Goal: Check status: Check status

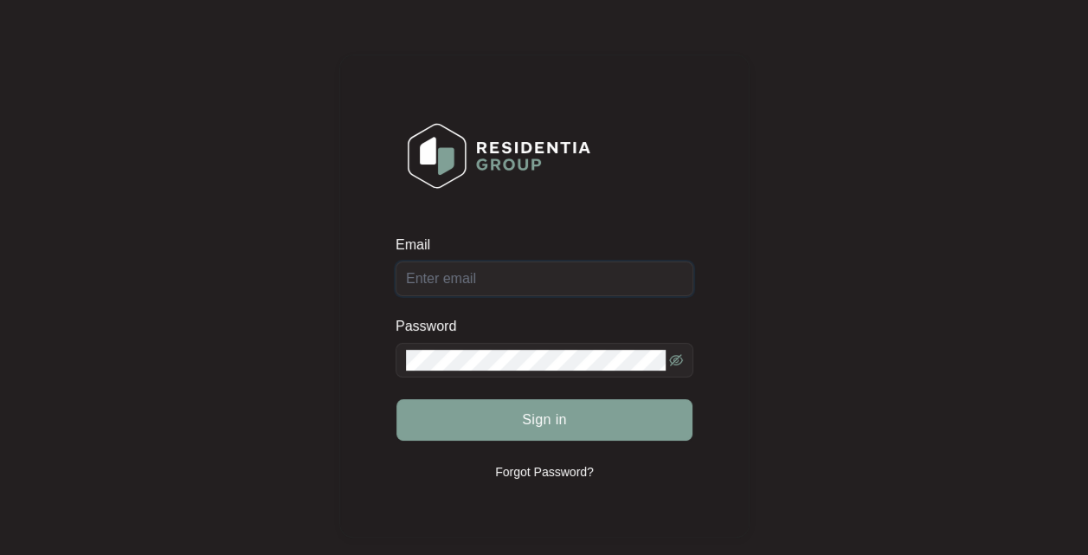
type input "[EMAIL_ADDRESS][DOMAIN_NAME]"
click at [560, 426] on span "Sign in" at bounding box center [544, 419] width 45 height 21
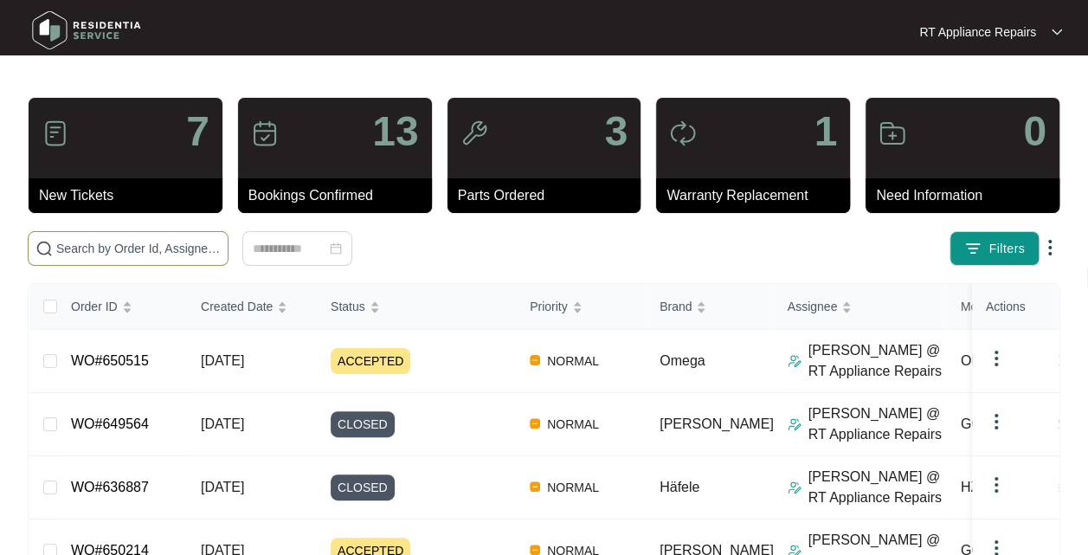
click at [120, 247] on input "text" at bounding box center [138, 248] width 164 height 19
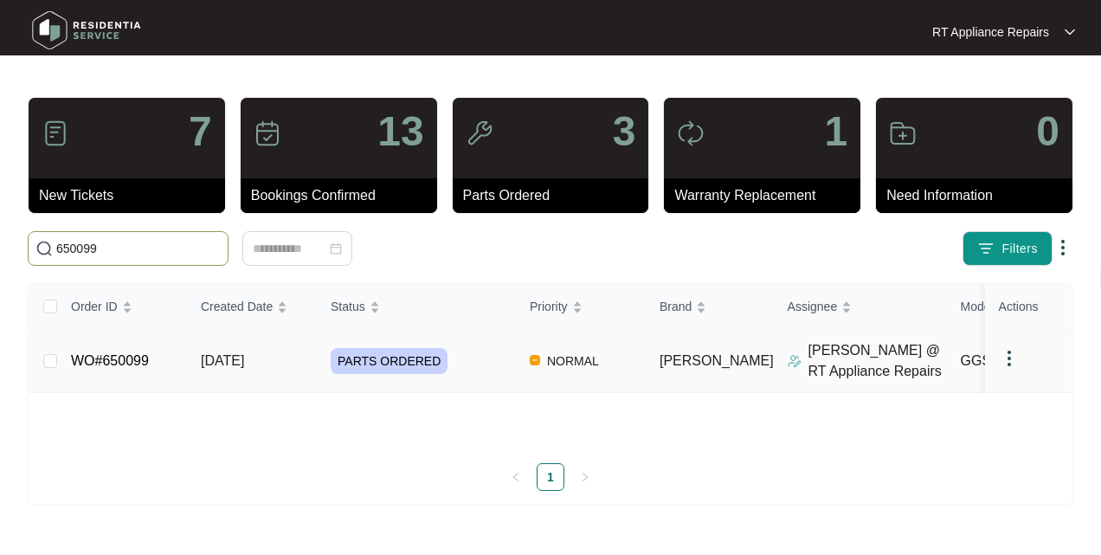
type input "650099"
click at [242, 362] on span "[DATE]" at bounding box center [222, 360] width 43 height 15
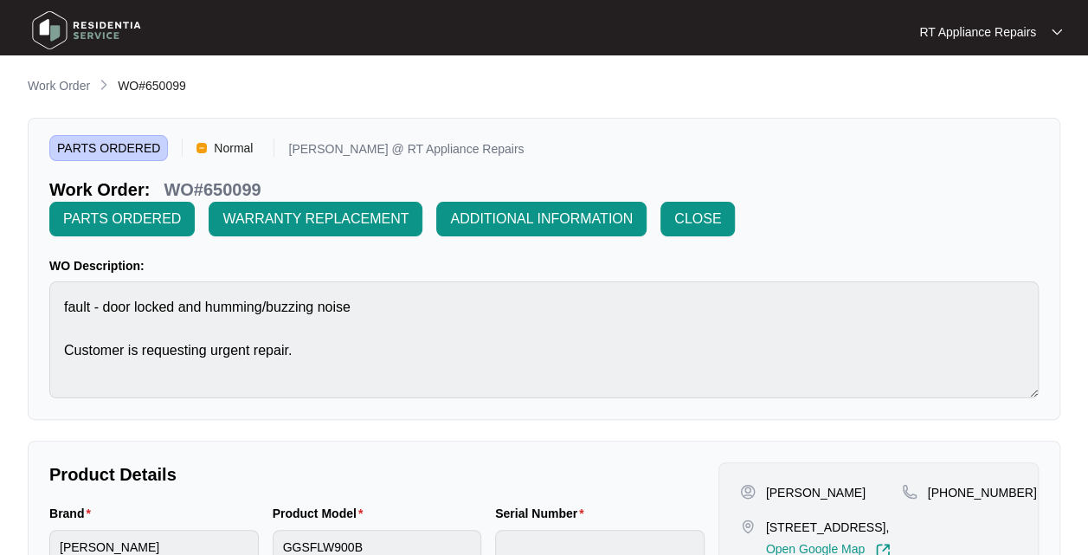
click at [708, 219] on span "CLOSE" at bounding box center [697, 219] width 47 height 21
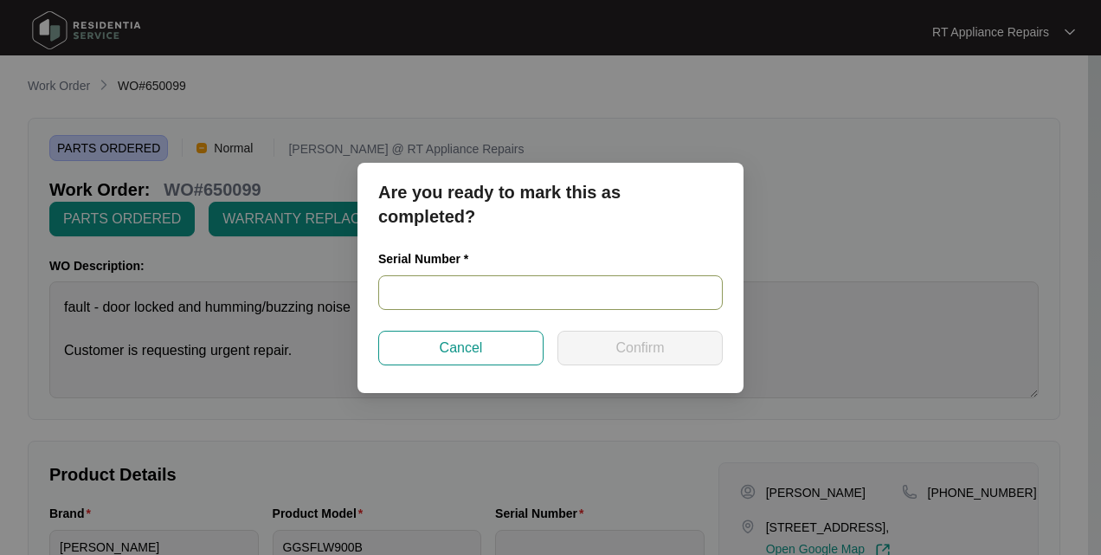
click at [523, 301] on input "text" at bounding box center [550, 292] width 344 height 35
type input "na"
drag, startPoint x: 495, startPoint y: 292, endPoint x: 384, endPoint y: 294, distance: 110.8
click at [384, 294] on input "na" at bounding box center [550, 292] width 344 height 35
drag, startPoint x: 420, startPoint y: 341, endPoint x: 581, endPoint y: 343, distance: 160.1
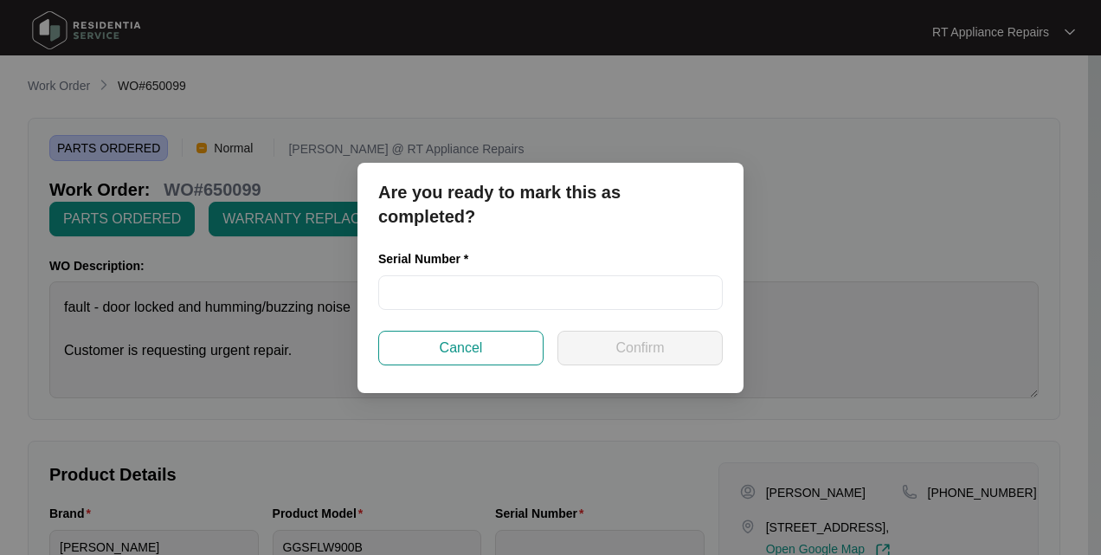
click at [425, 341] on button "Cancel" at bounding box center [460, 348] width 165 height 35
